Goal: Check status: Check status

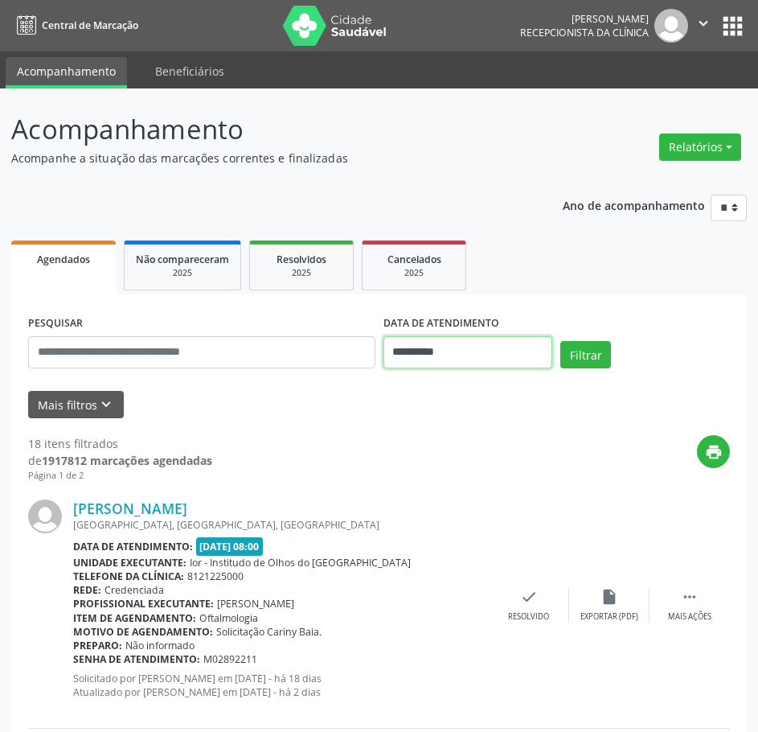
click at [400, 351] on input "**********" at bounding box center [469, 352] width 170 height 32
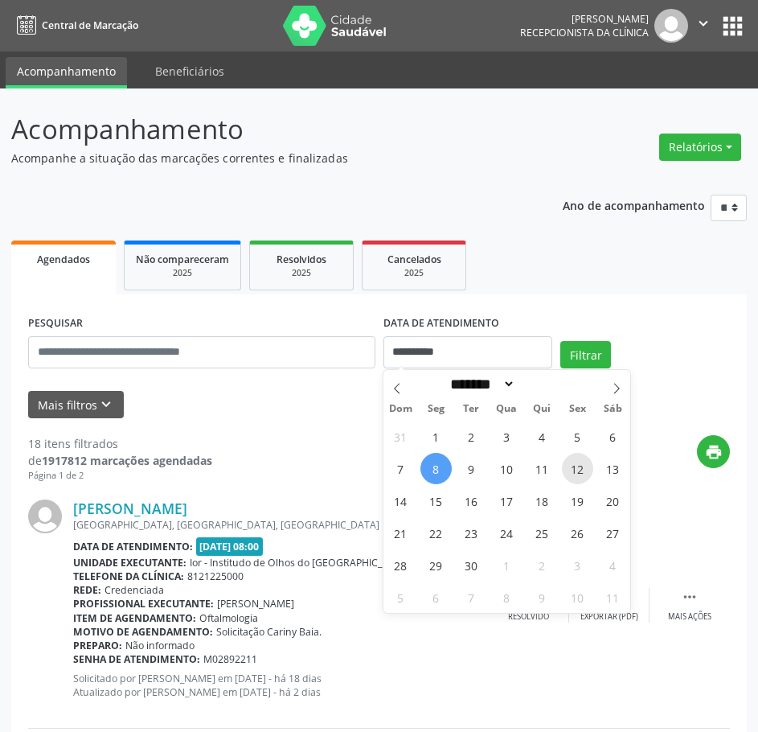
click at [585, 479] on span "12" at bounding box center [577, 468] width 31 height 31
type input "**********"
click at [584, 478] on span "12" at bounding box center [577, 468] width 31 height 31
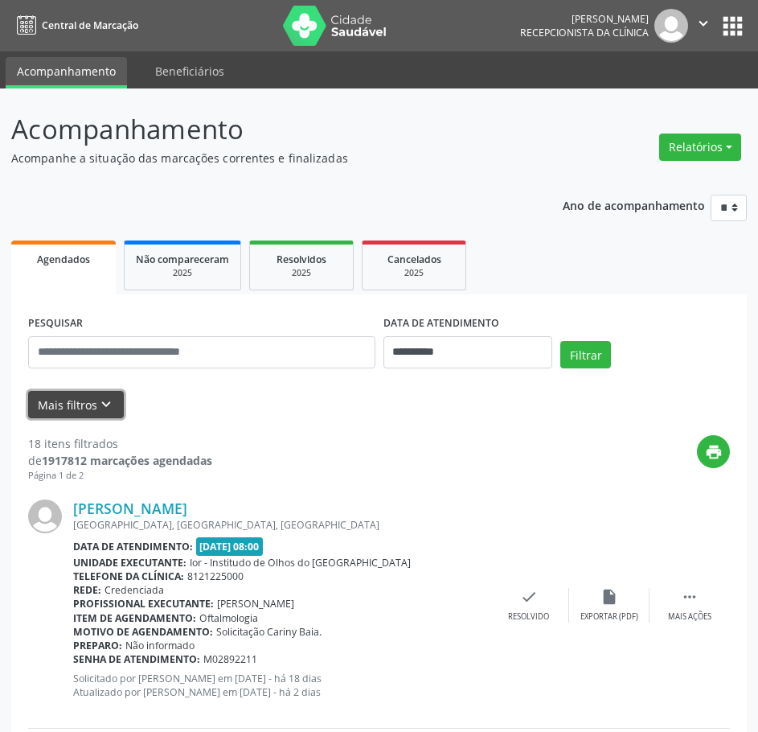
click at [70, 406] on button "Mais filtros keyboard_arrow_down" at bounding box center [76, 405] width 96 height 28
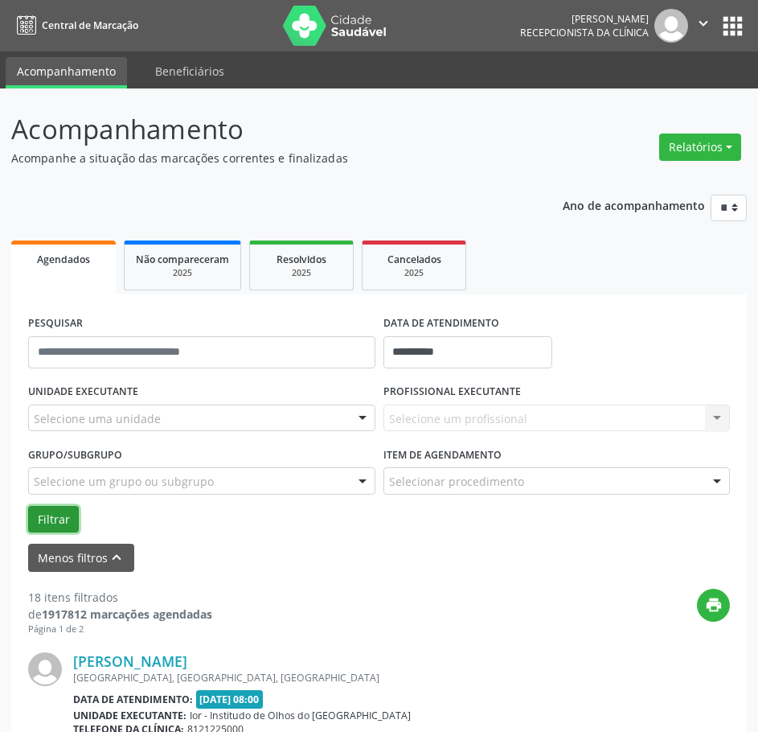
click at [45, 512] on button "Filtrar" at bounding box center [53, 519] width 51 height 27
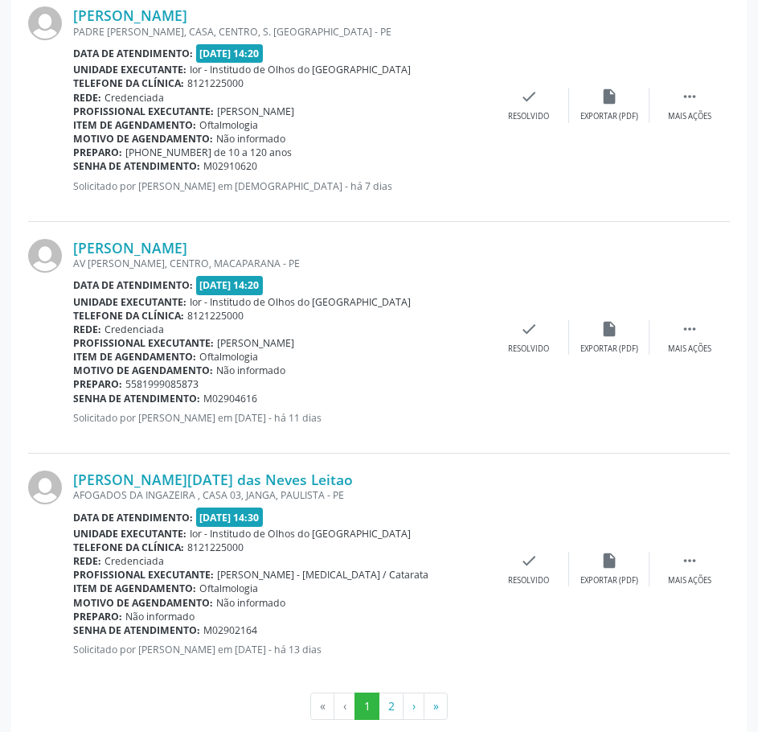
scroll to position [3454, 0]
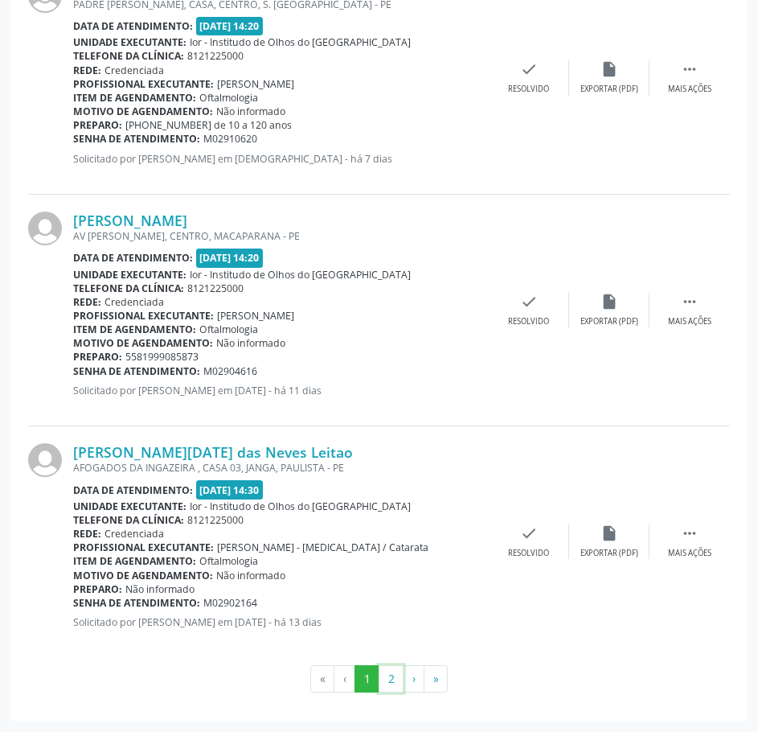
click at [390, 680] on button "2" at bounding box center [391, 678] width 25 height 27
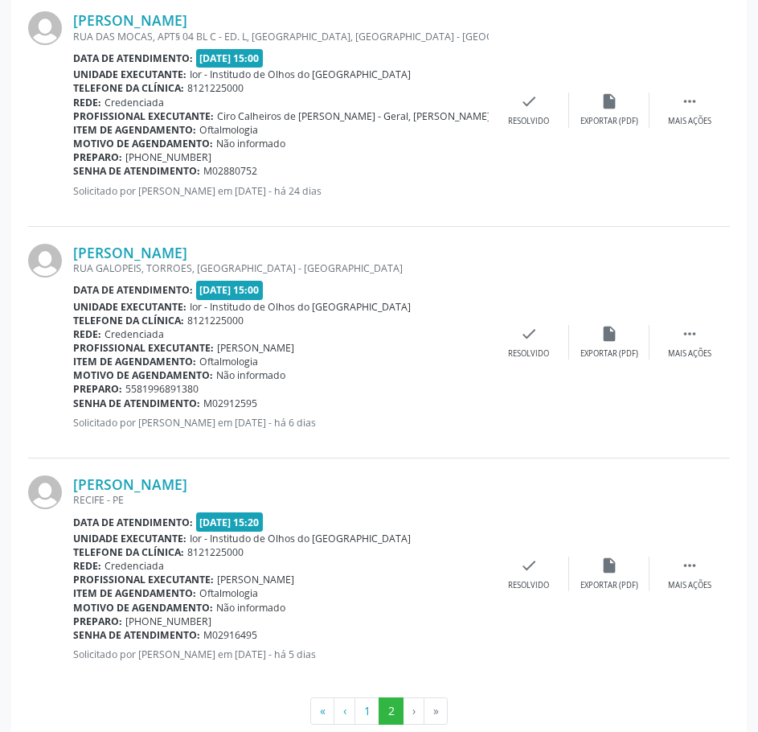
scroll to position [1600, 0]
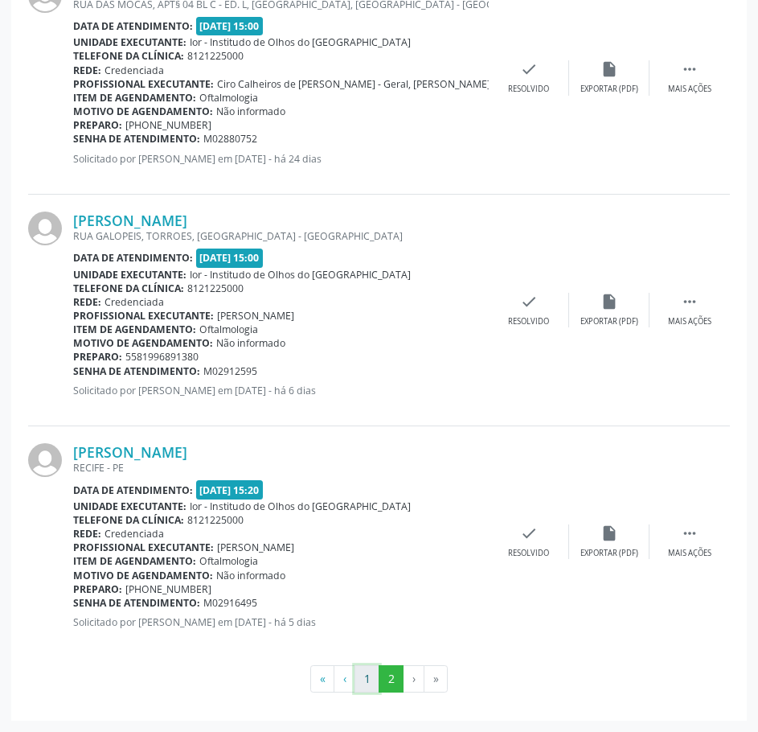
click at [364, 678] on button "1" at bounding box center [367, 678] width 25 height 27
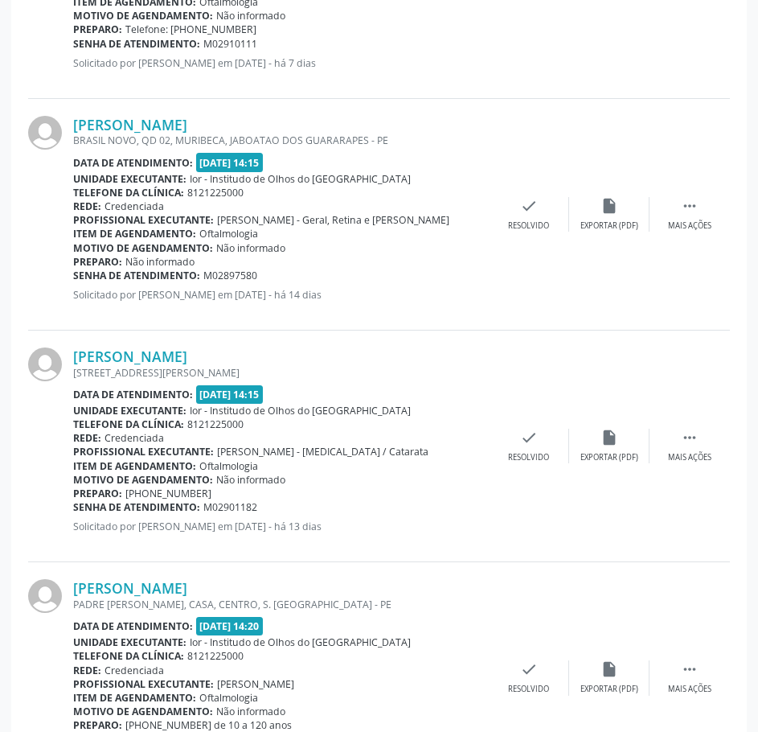
scroll to position [2650, 0]
